Goal: Task Accomplishment & Management: Manage account settings

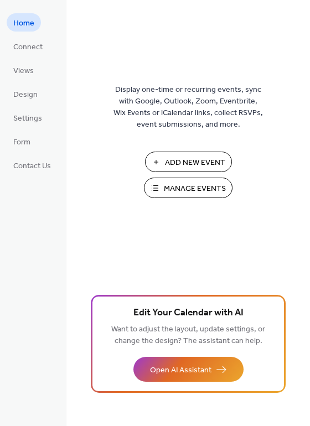
click at [159, 193] on button "Manage Events" at bounding box center [188, 188] width 89 height 20
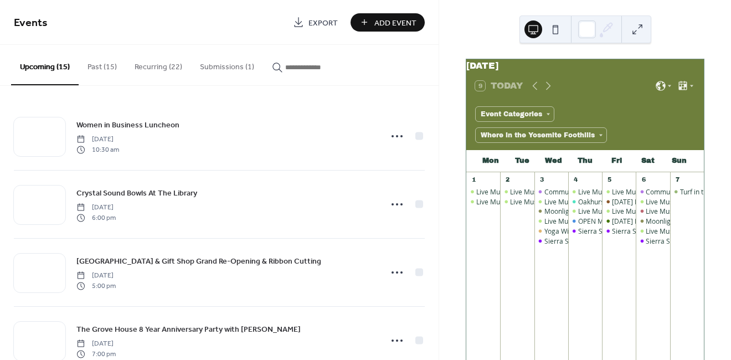
click at [238, 69] on button "Submissions (1)" at bounding box center [227, 64] width 72 height 39
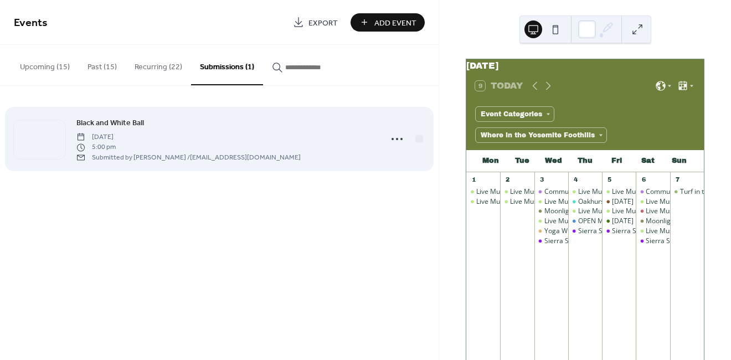
click at [147, 120] on div "Black and White Ball [DATE] 5:00 pm Submitted by [PERSON_NAME] / [EMAIL_ADDRESS…" at bounding box center [225, 138] width 298 height 45
click at [121, 118] on span "Black and White Ball" at bounding box center [110, 123] width 68 height 12
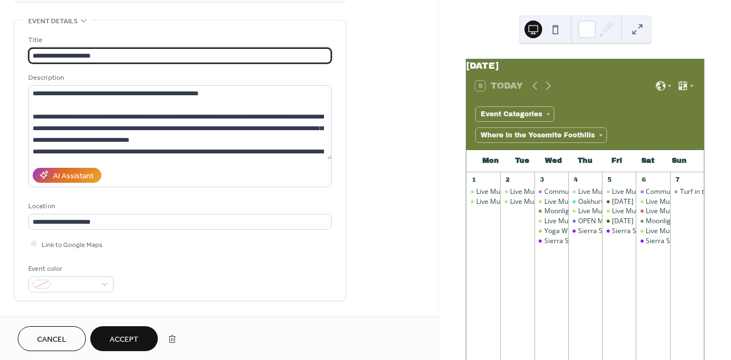
scroll to position [206, 0]
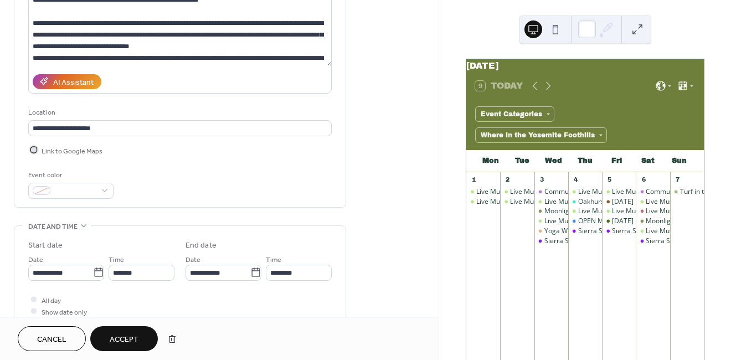
click at [34, 147] on div at bounding box center [34, 150] width 6 height 6
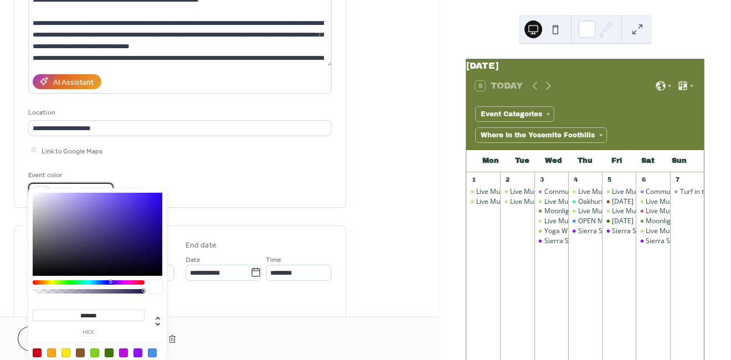
click at [101, 183] on div at bounding box center [70, 191] width 85 height 16
click at [87, 206] on div at bounding box center [98, 234] width 130 height 83
type input "*******"
drag, startPoint x: 152, startPoint y: 201, endPoint x: 175, endPoint y: 258, distance: 61.4
click at [175, 258] on body "**********" at bounding box center [365, 180] width 731 height 360
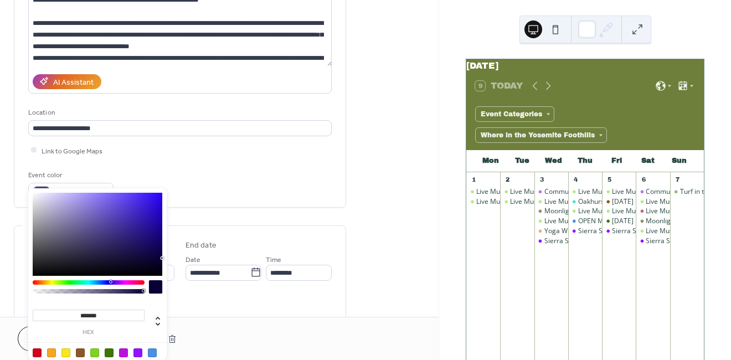
click at [184, 175] on div "Event color #090036FF" at bounding box center [179, 183] width 303 height 29
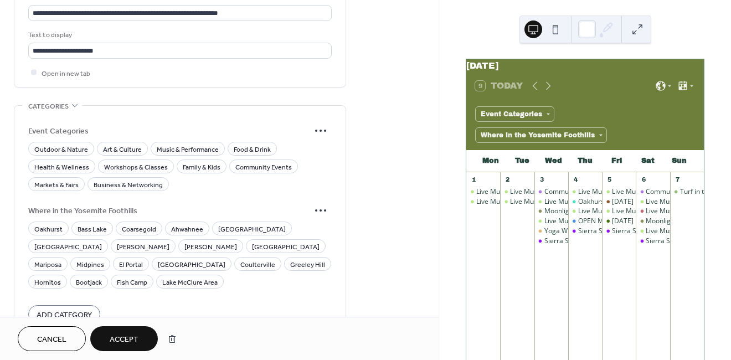
scroll to position [714, 0]
click at [272, 160] on span "Community Events" at bounding box center [263, 166] width 56 height 12
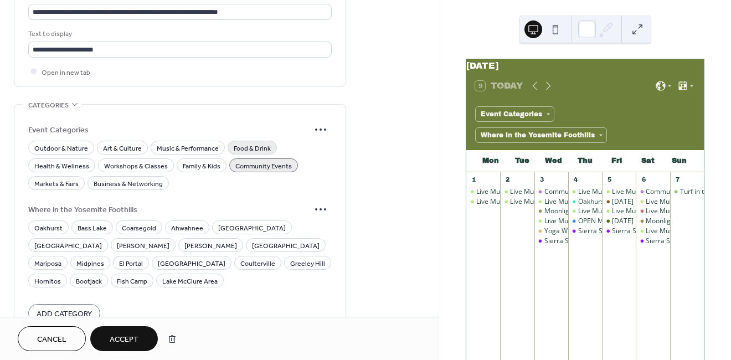
click at [245, 142] on span "Food & Drink" at bounding box center [252, 148] width 37 height 12
click at [61, 257] on span "Mariposa" at bounding box center [47, 263] width 27 height 12
click at [193, 160] on span "Family & Kids" at bounding box center [202, 166] width 38 height 12
click at [69, 160] on span "Health & Wellness" at bounding box center [61, 166] width 55 height 12
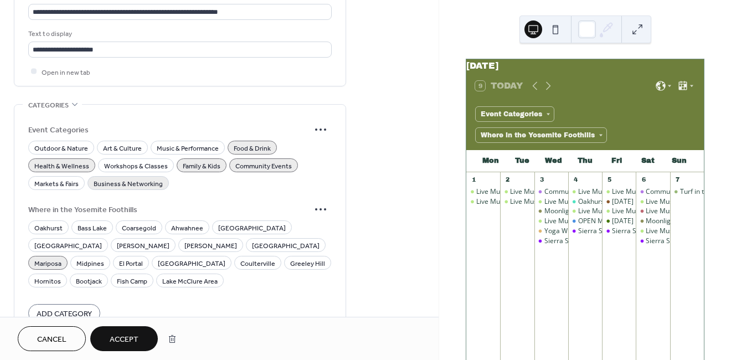
scroll to position [798, 0]
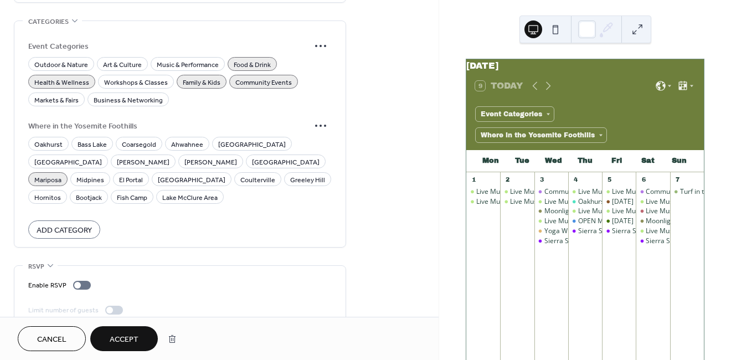
click at [119, 340] on span "Accept" at bounding box center [124, 340] width 29 height 12
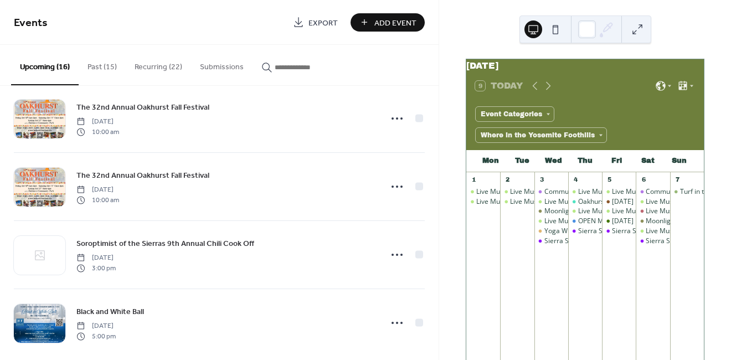
scroll to position [843, 0]
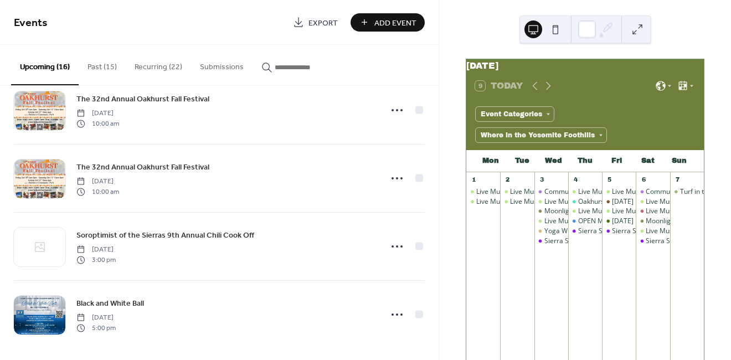
click at [214, 66] on button "Submissions" at bounding box center [221, 64] width 61 height 39
